Goal: Information Seeking & Learning: Learn about a topic

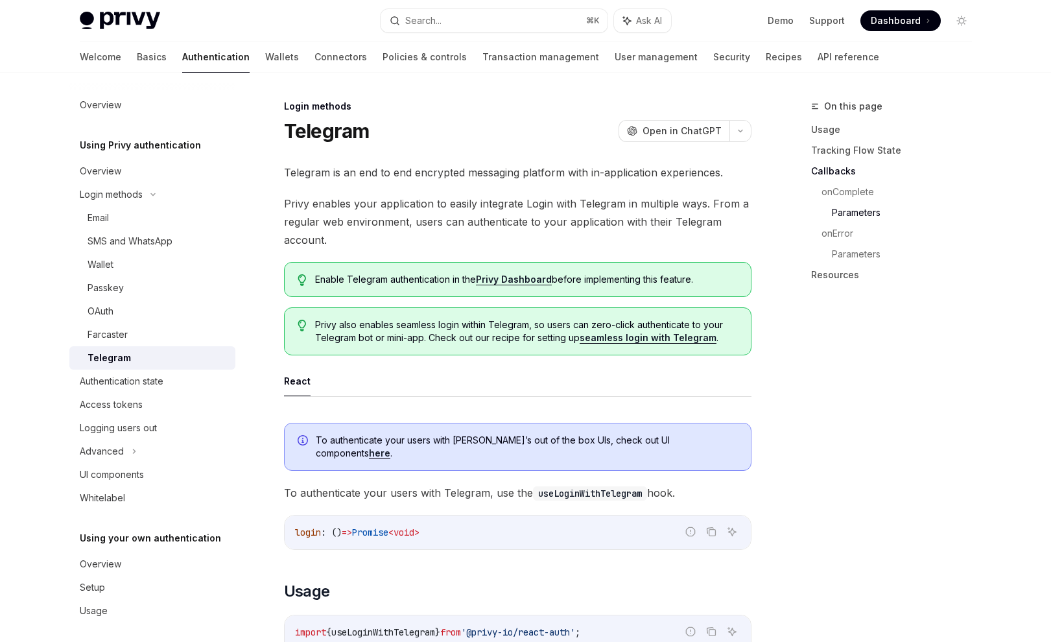
scroll to position [1608, 0]
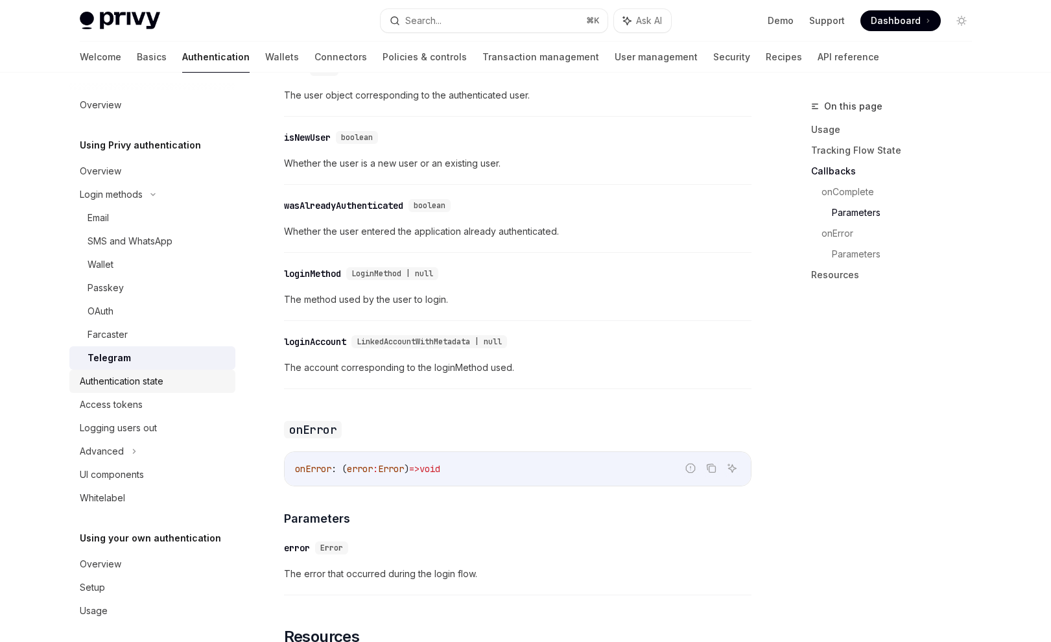
click at [137, 381] on div "Authentication state" at bounding box center [122, 381] width 84 height 16
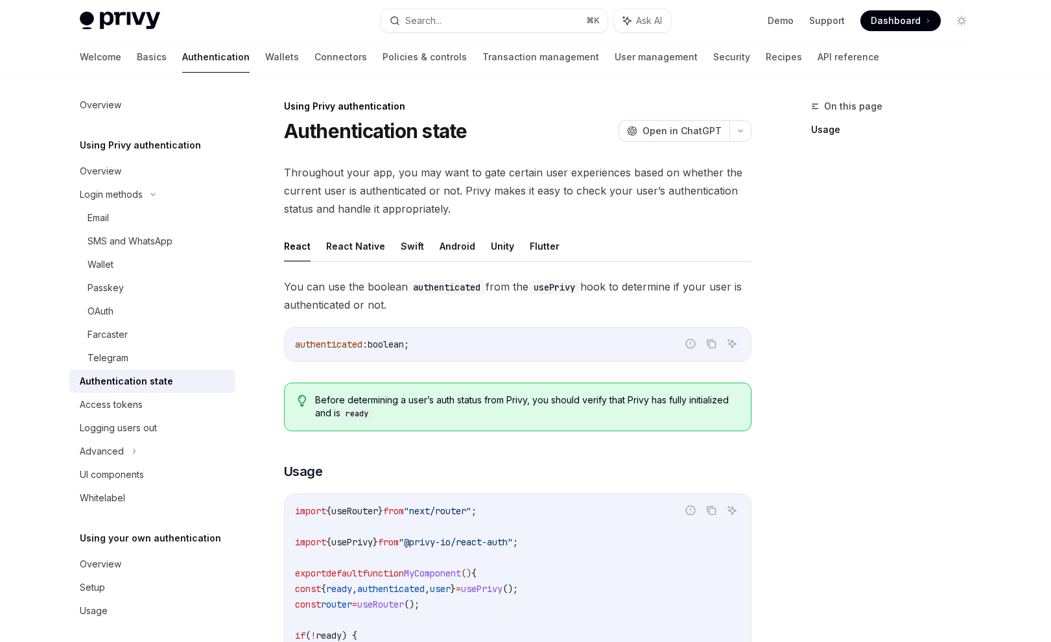
click at [917, 310] on div "On this page Usage" at bounding box center [883, 370] width 197 height 543
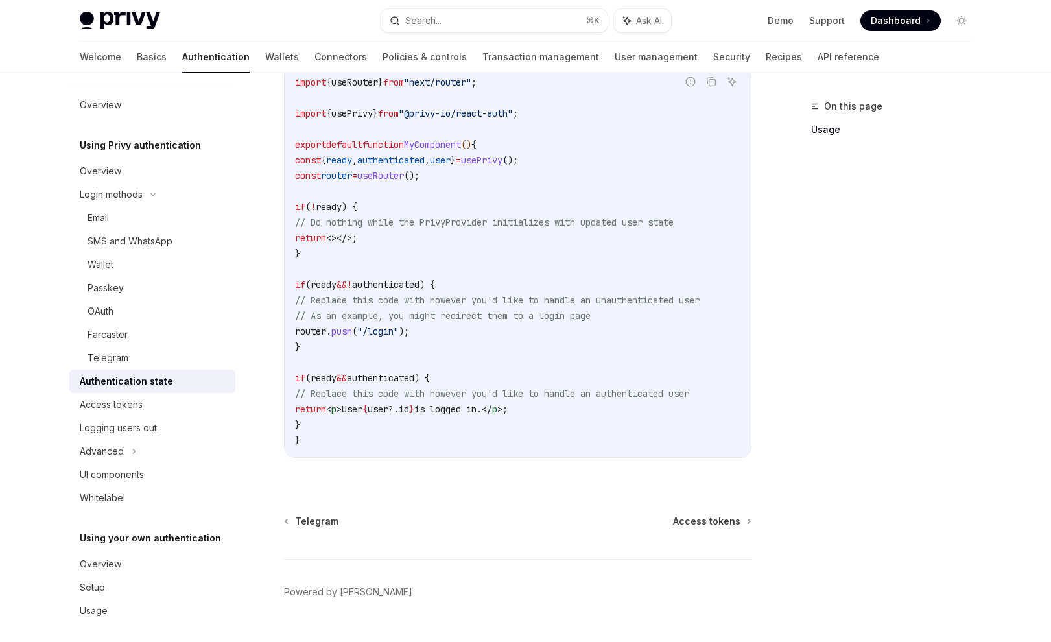
scroll to position [462, 0]
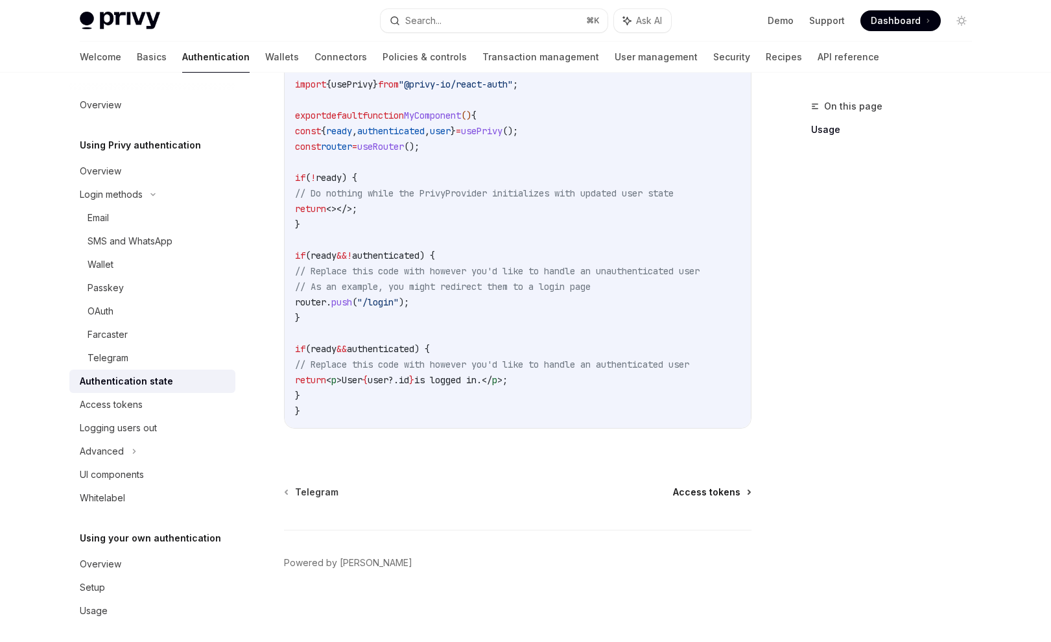
click at [718, 495] on span "Access tokens" at bounding box center [706, 492] width 67 height 13
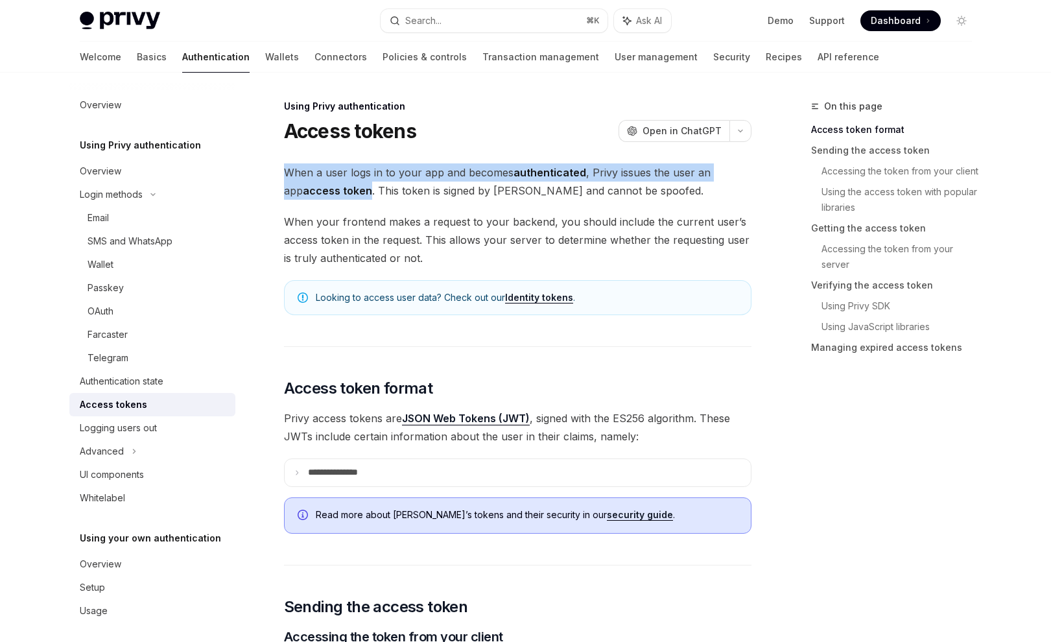
drag, startPoint x: 285, startPoint y: 172, endPoint x: 349, endPoint y: 186, distance: 65.0
click at [349, 186] on span "When a user logs in to your app and becomes authenticated , Privy issues the us…" at bounding box center [517, 181] width 467 height 36
copy span "When a user logs in to your app and becomes authenticated , Privy issues the us…"
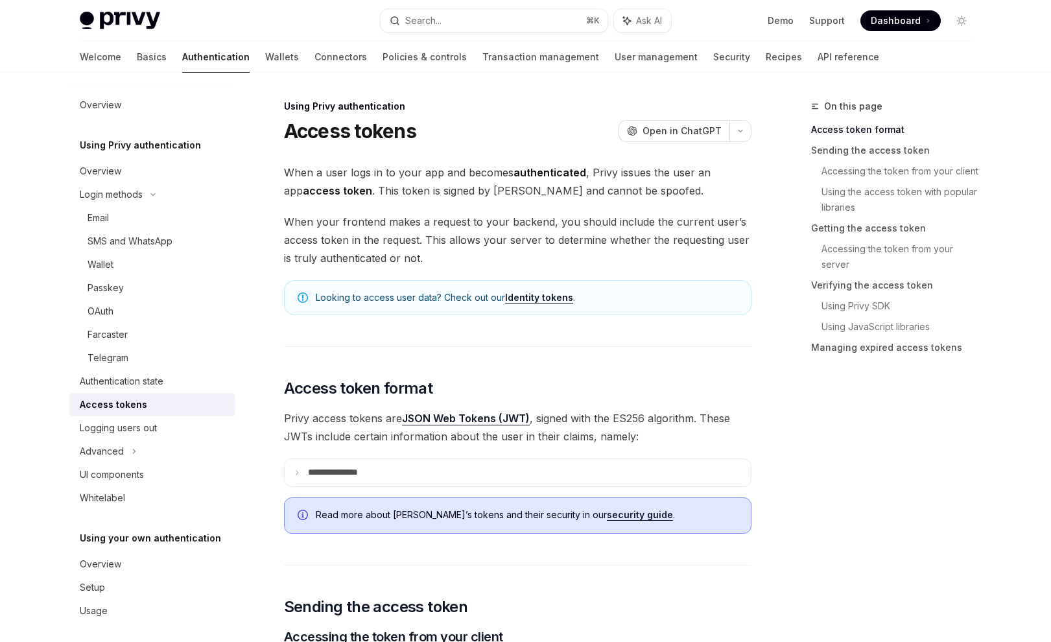
click at [466, 230] on span "When your frontend makes a request to your backend, you should include the curr…" at bounding box center [517, 240] width 467 height 54
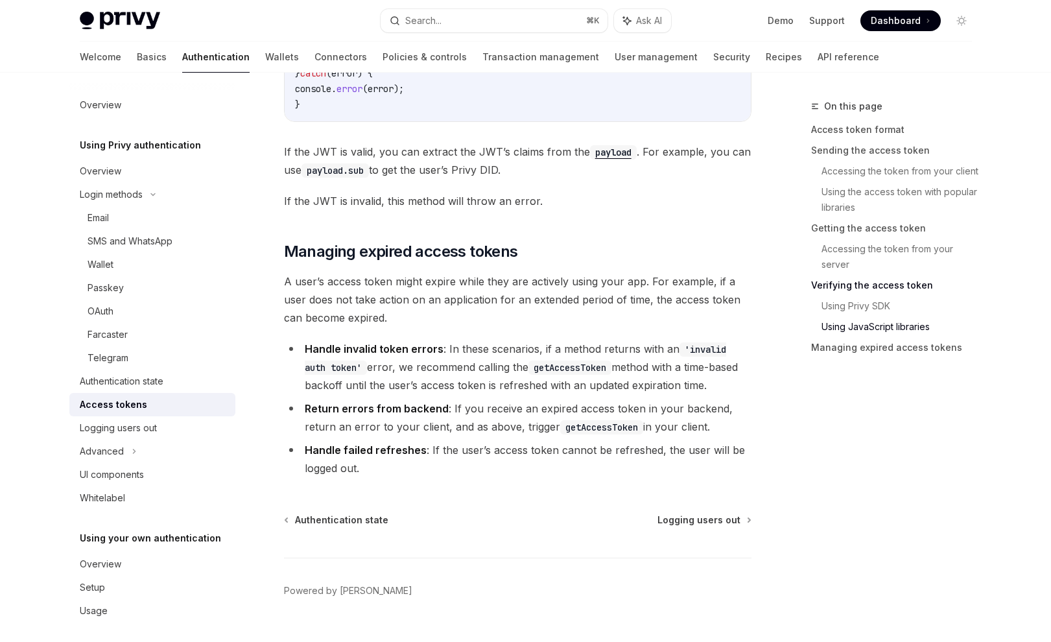
scroll to position [3306, 0]
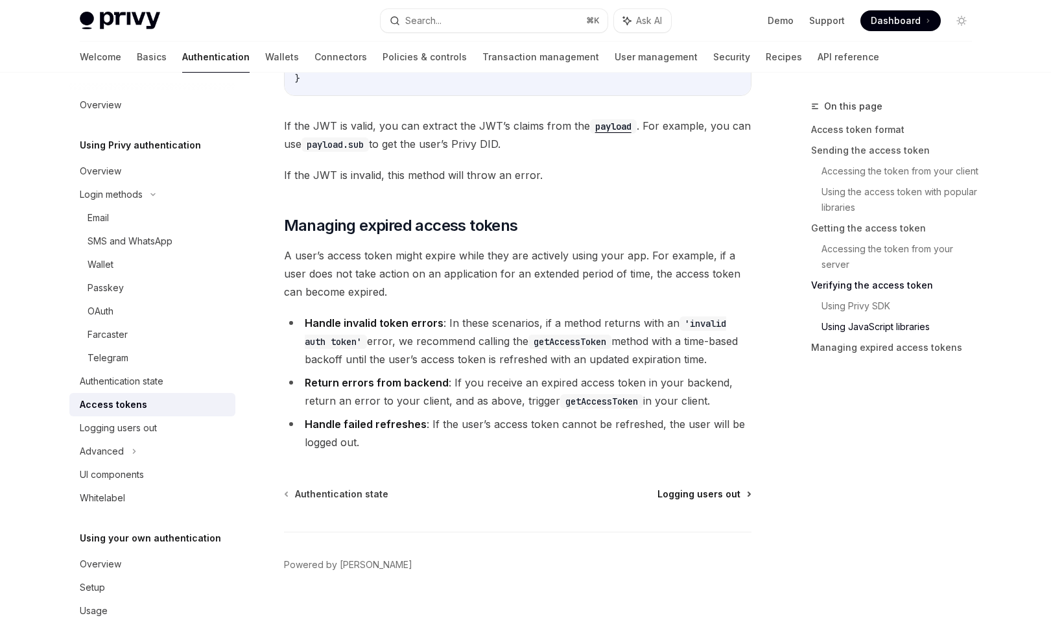
click at [694, 495] on span "Logging users out" at bounding box center [698, 493] width 83 height 13
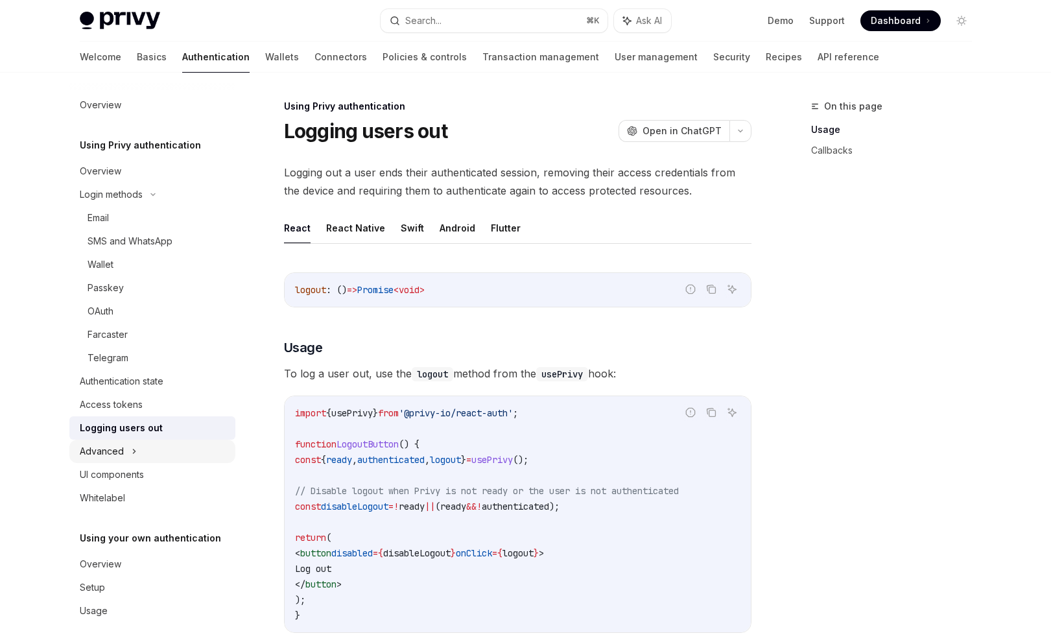
click at [106, 450] on div "Advanced" at bounding box center [102, 451] width 44 height 16
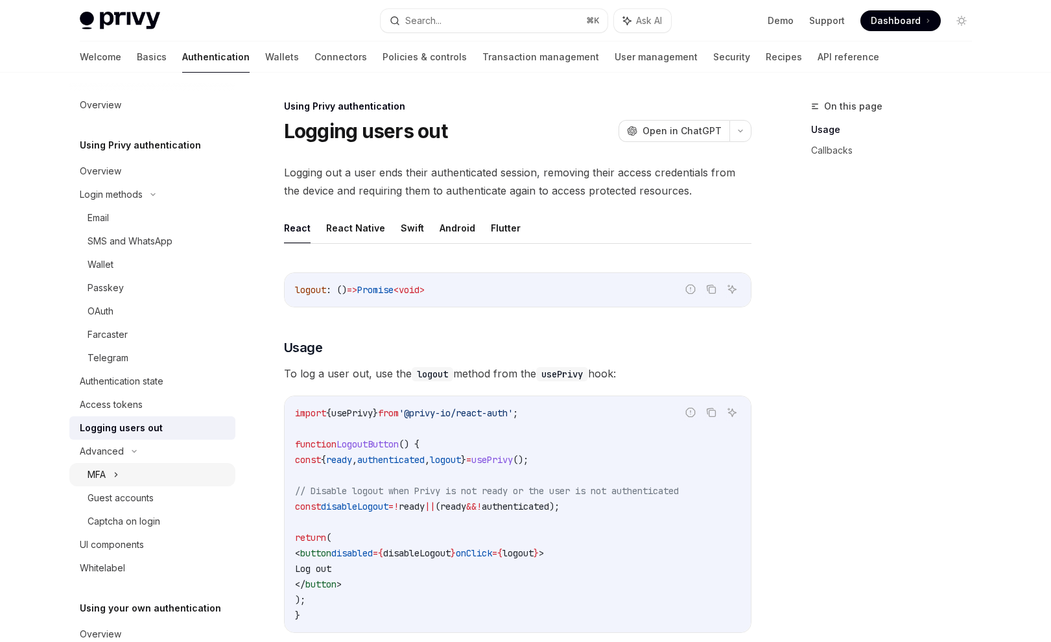
click at [126, 473] on div "MFA" at bounding box center [152, 474] width 166 height 23
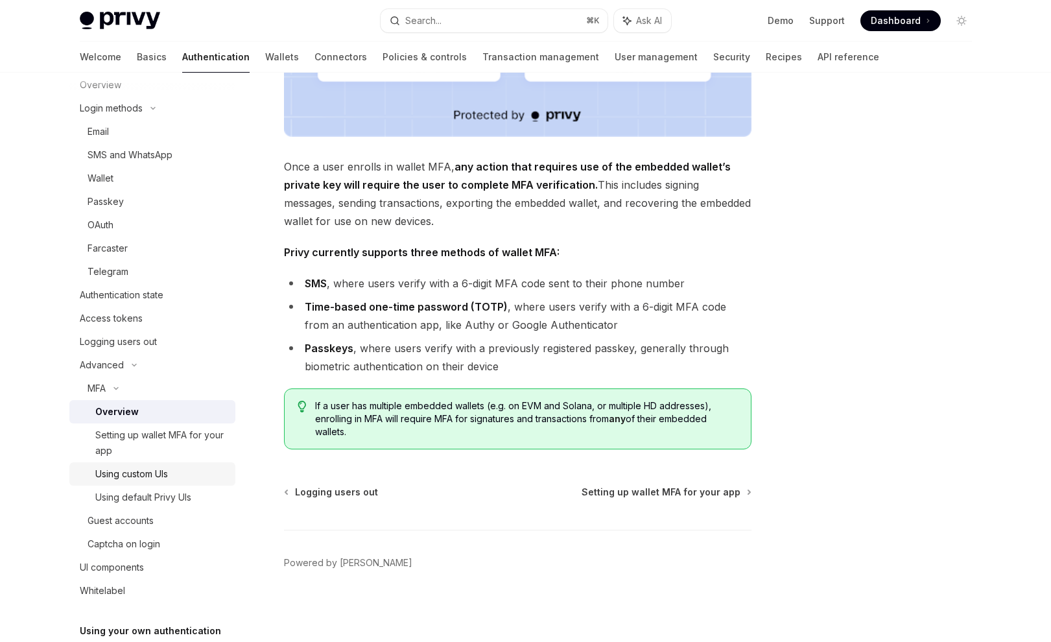
scroll to position [84, 0]
click at [136, 441] on div "Setting up wallet MFA for your app" at bounding box center [161, 444] width 132 height 31
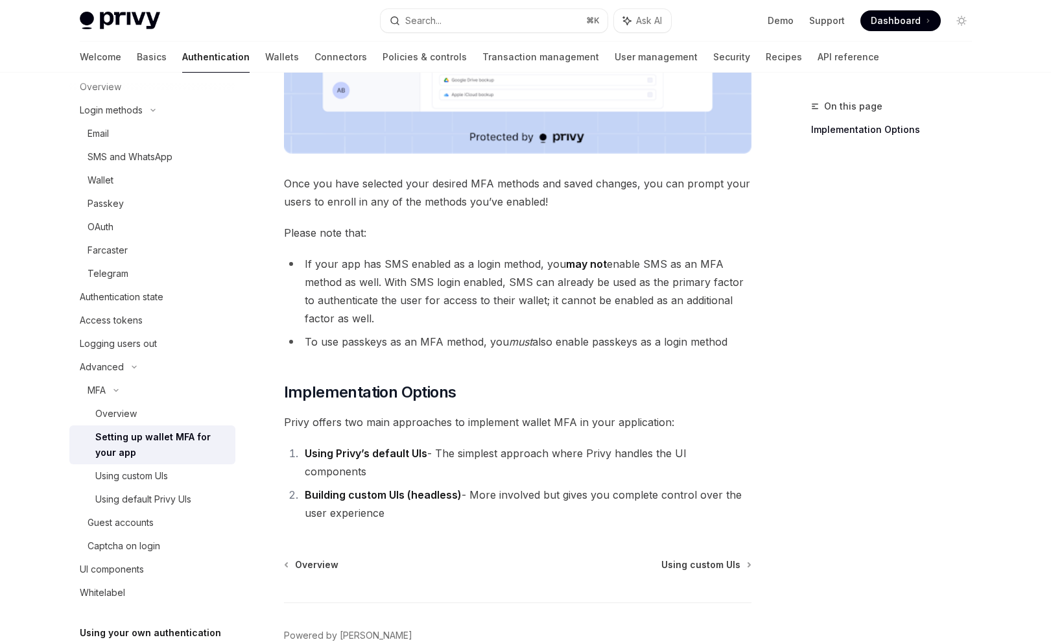
scroll to position [504, 0]
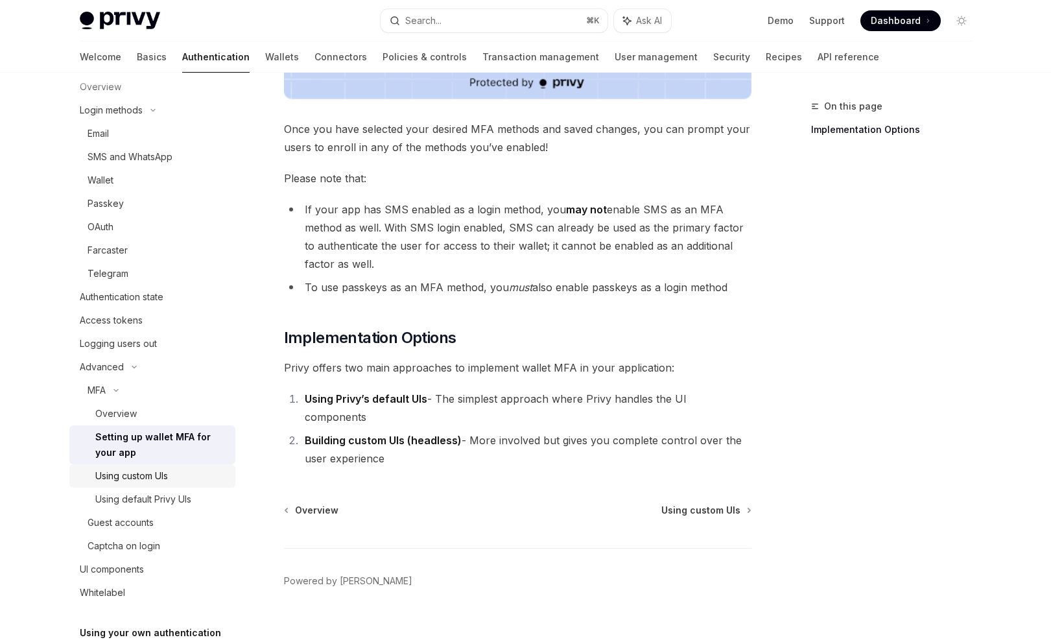
click at [148, 476] on div "Using custom UIs" at bounding box center [131, 476] width 73 height 16
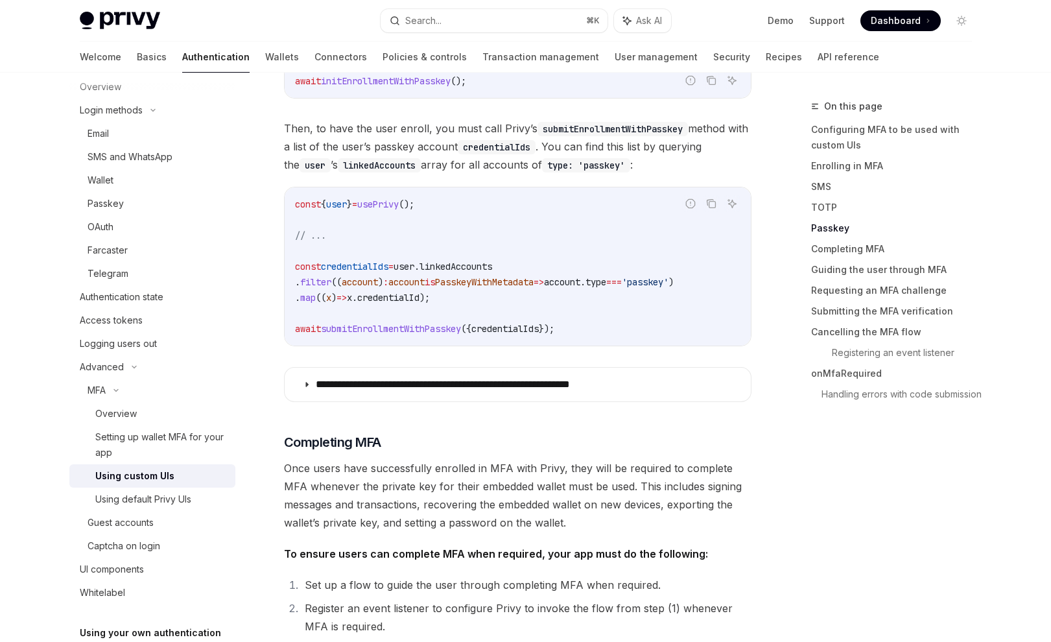
scroll to position [2610, 0]
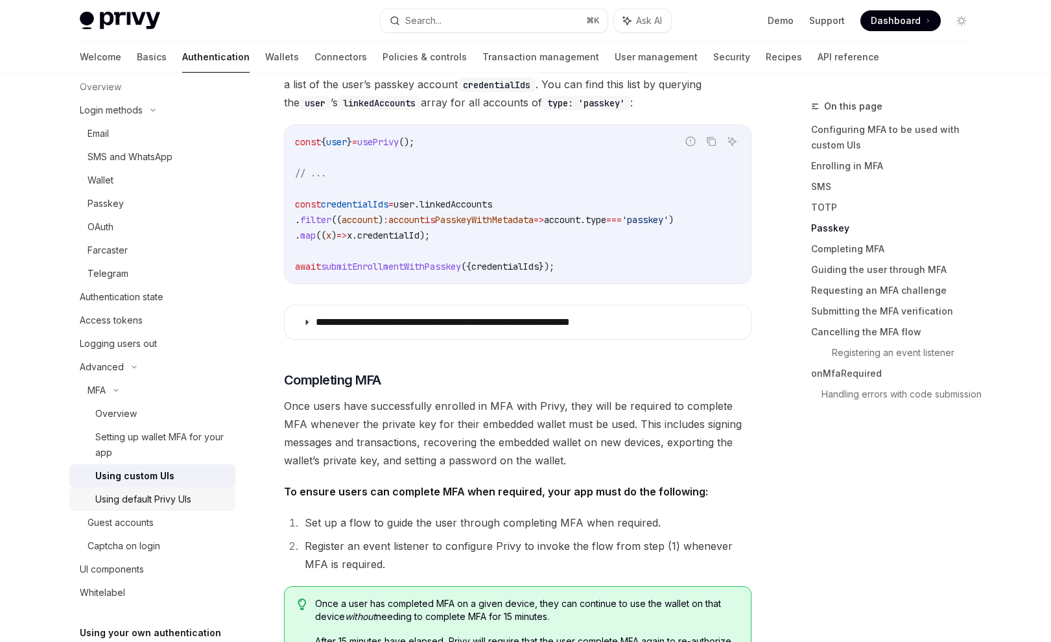
click at [145, 502] on div "Using default Privy UIs" at bounding box center [143, 499] width 96 height 16
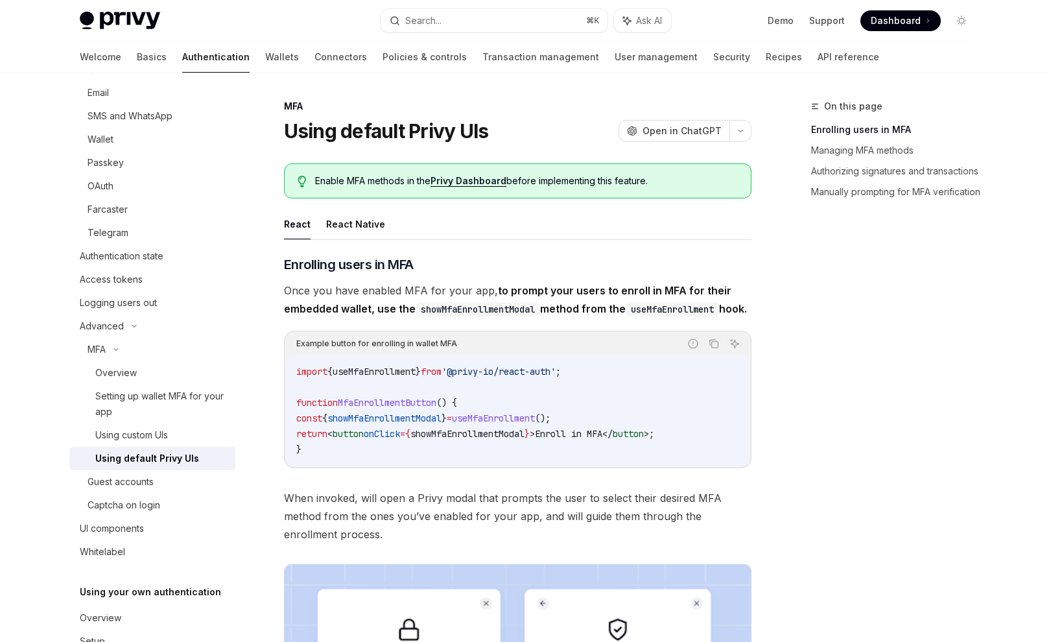
scroll to position [126, 0]
click at [141, 485] on div "Guest accounts" at bounding box center [121, 481] width 66 height 16
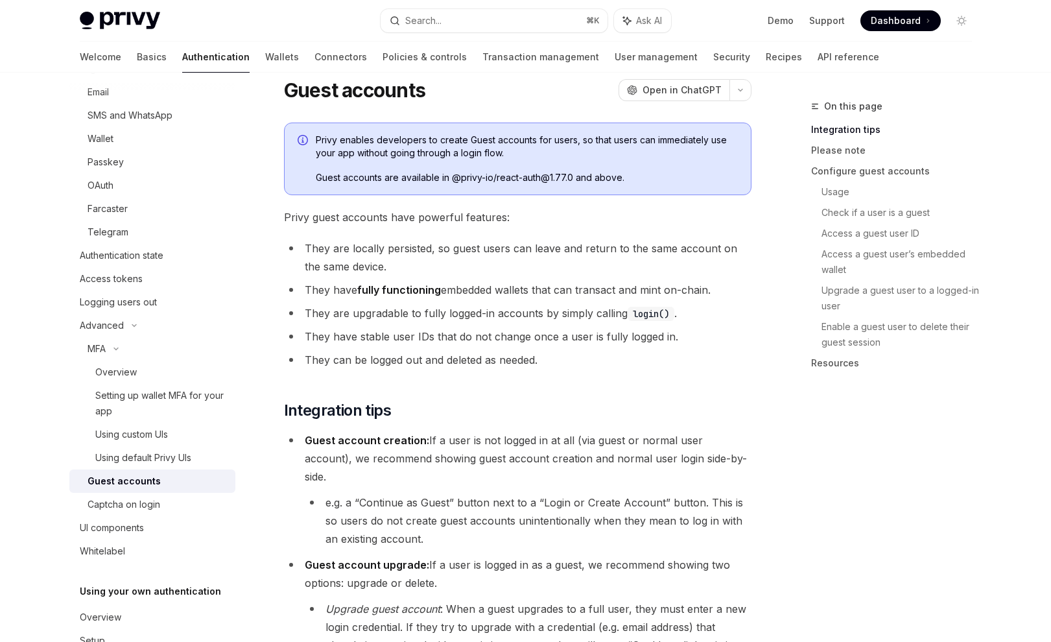
scroll to position [41, 0]
drag, startPoint x: 358, startPoint y: 287, endPoint x: 685, endPoint y: 288, distance: 326.7
click at [715, 287] on li "They have fully functioning embedded wallets that can transact and mint on-chai…" at bounding box center [517, 289] width 467 height 18
copy li "fully functioning embedded wallets that can transact and mint on-chain."
drag, startPoint x: 580, startPoint y: 138, endPoint x: 500, endPoint y: 157, distance: 82.6
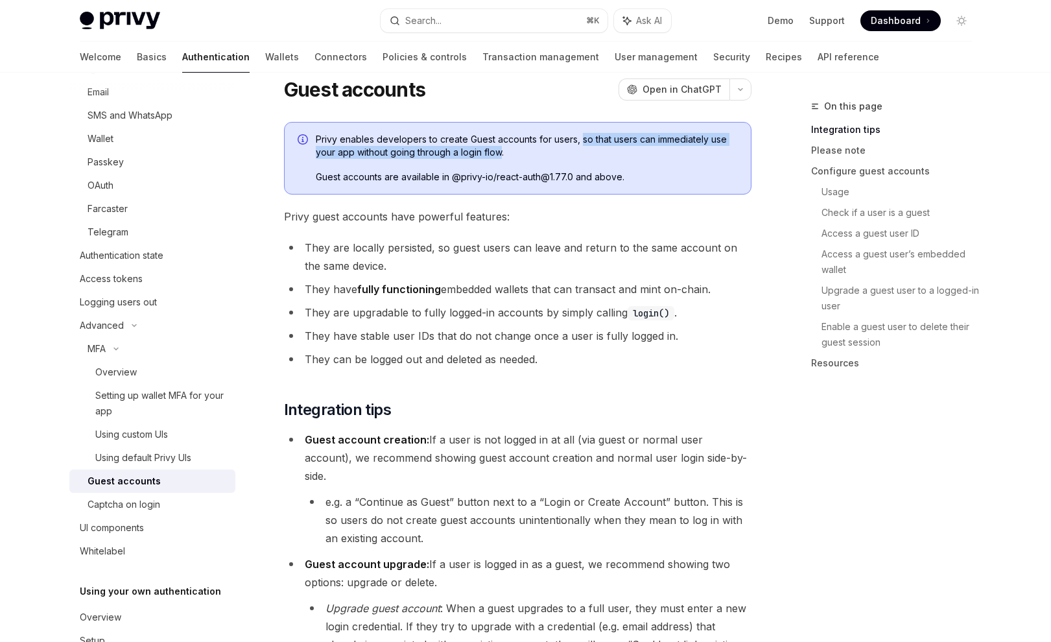
click at [500, 157] on span "Privy enables developers to create Guest accounts for users, so that users can …" at bounding box center [527, 146] width 422 height 26
copy span "so that users can immediately use your app without going through a login flow"
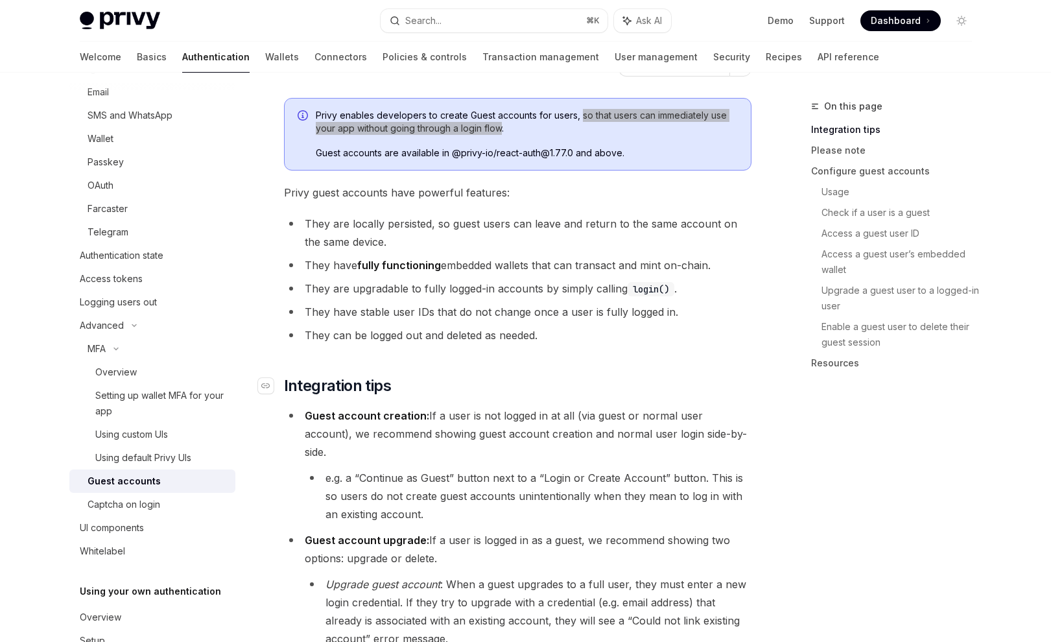
scroll to position [66, 0]
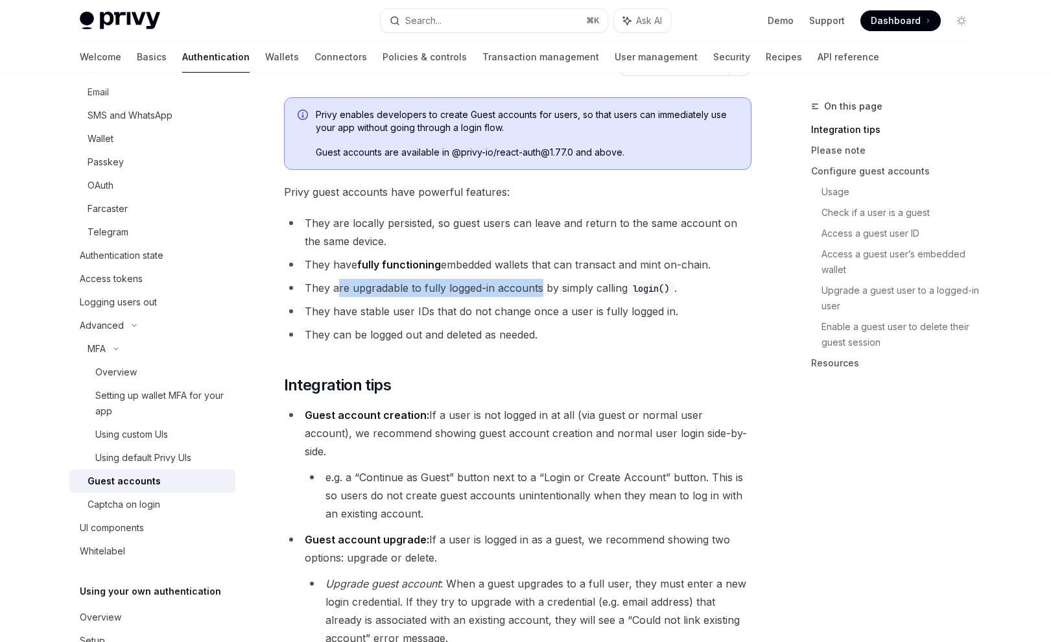
click at [539, 289] on li "They are upgradable to fully logged-in accounts by simply calling login() ." at bounding box center [517, 288] width 467 height 18
drag, startPoint x: 309, startPoint y: 290, endPoint x: 316, endPoint y: 290, distance: 6.5
click at [309, 290] on li "They are upgradable to fully logged-in accounts by simply calling login() ." at bounding box center [517, 288] width 467 height 18
drag, startPoint x: 353, startPoint y: 287, endPoint x: 540, endPoint y: 292, distance: 186.8
click at [540, 292] on li "They are upgradable to fully logged-in accounts by simply calling login() ." at bounding box center [517, 288] width 467 height 18
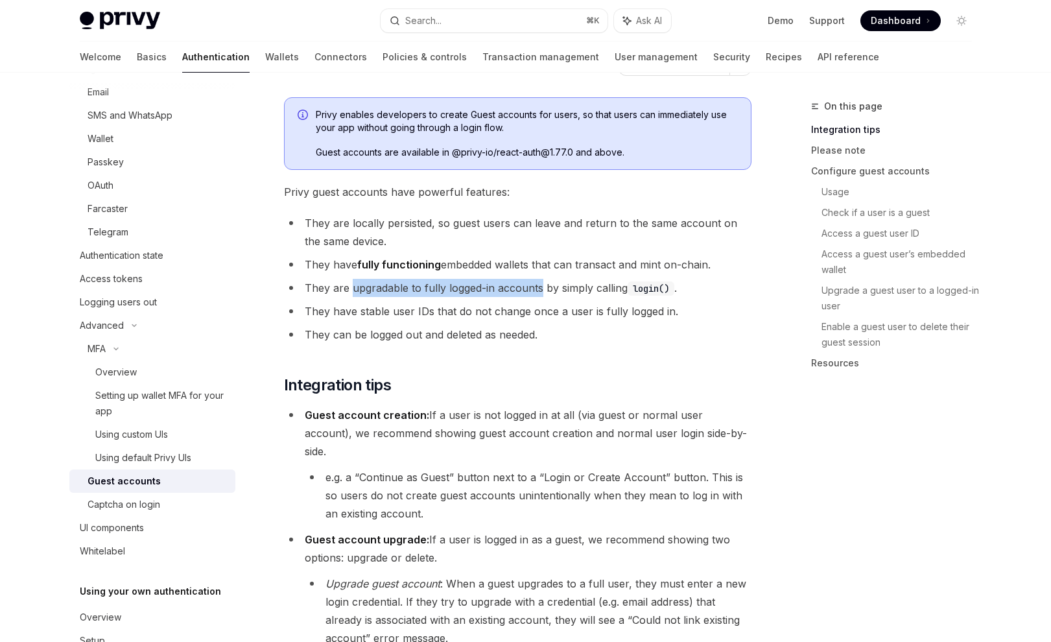
copy li "upgradable to fully logged-in accounts"
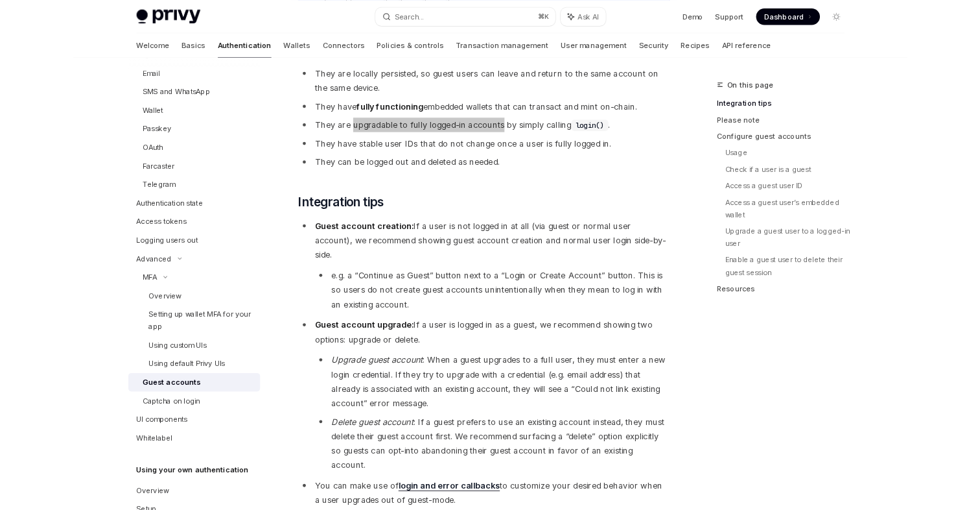
scroll to position [160, 0]
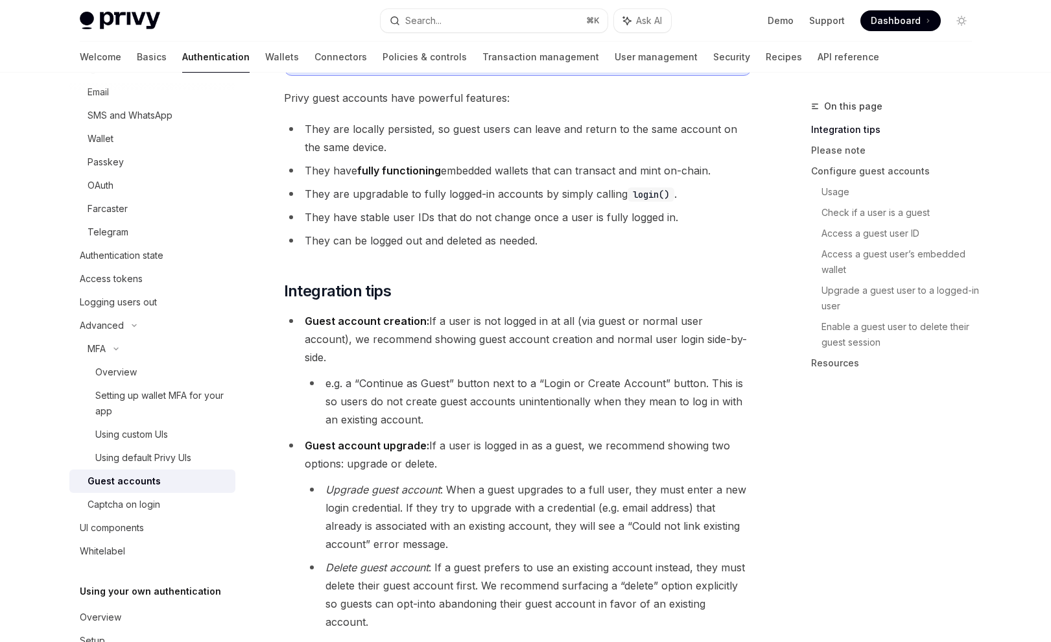
click at [469, 374] on li "e.g. a “Continue as Guest” button next to a “Login or Create Account” button. T…" at bounding box center [528, 401] width 447 height 54
type textarea "*"
